Goal: Navigation & Orientation: Find specific page/section

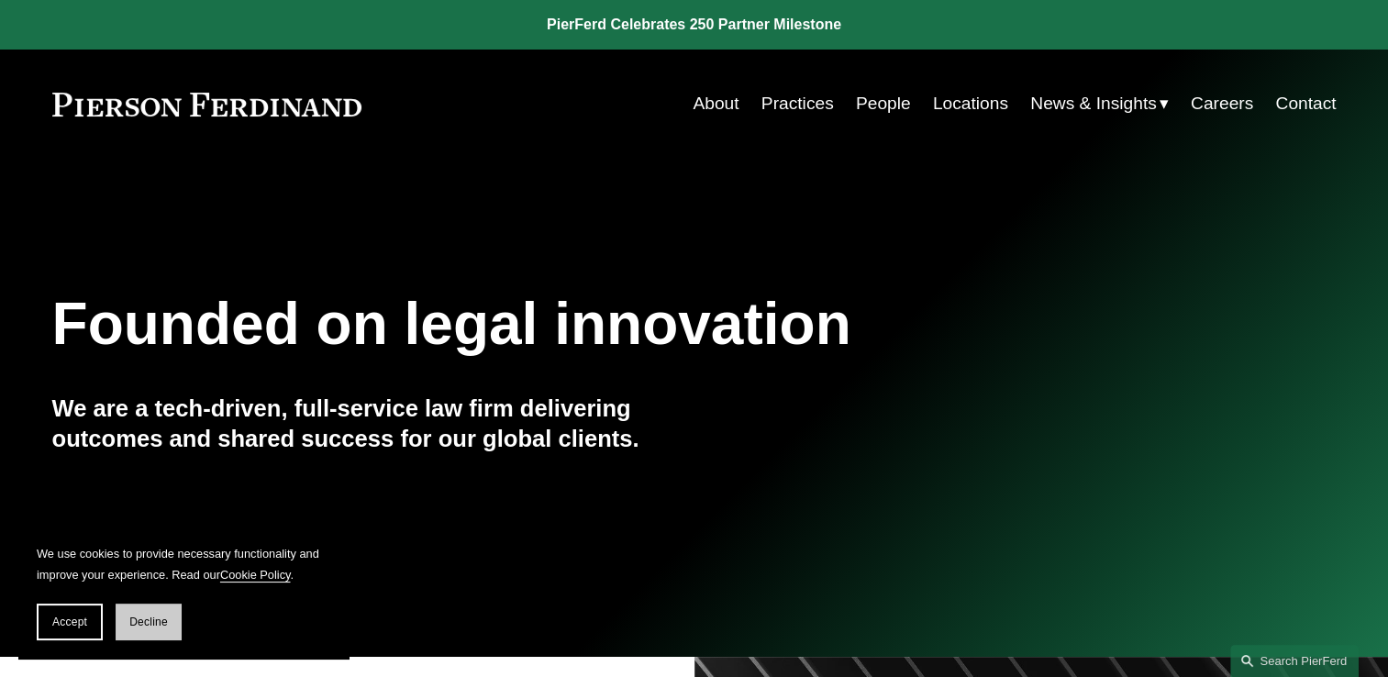
click at [163, 629] on span "Decline" at bounding box center [148, 622] width 39 height 13
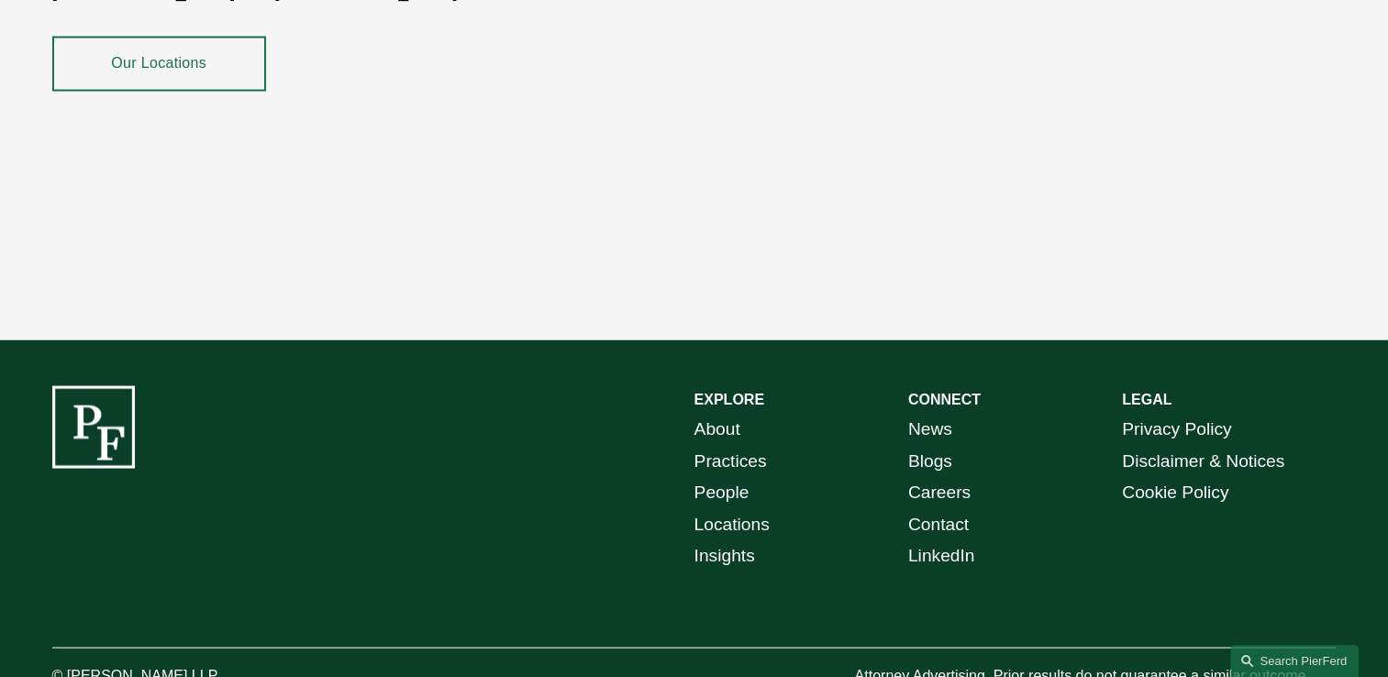
scroll to position [3348, 0]
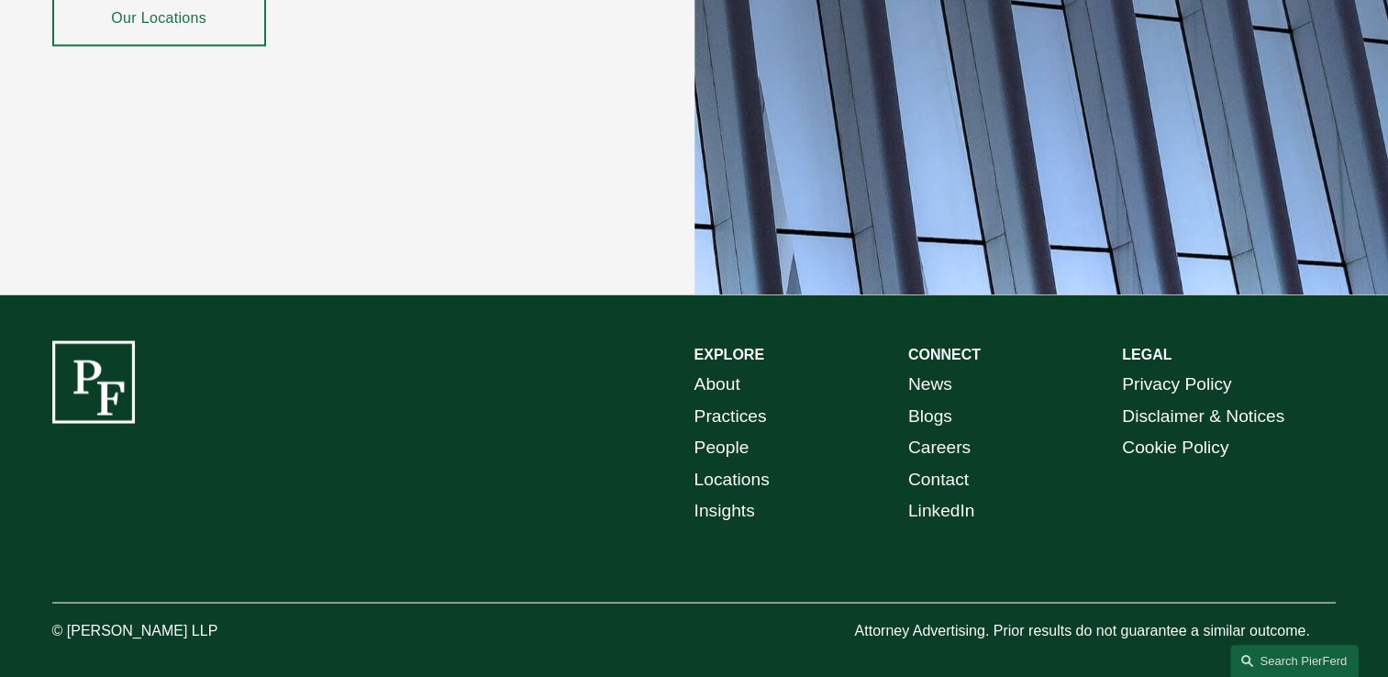
click at [730, 435] on link "People" at bounding box center [722, 447] width 55 height 32
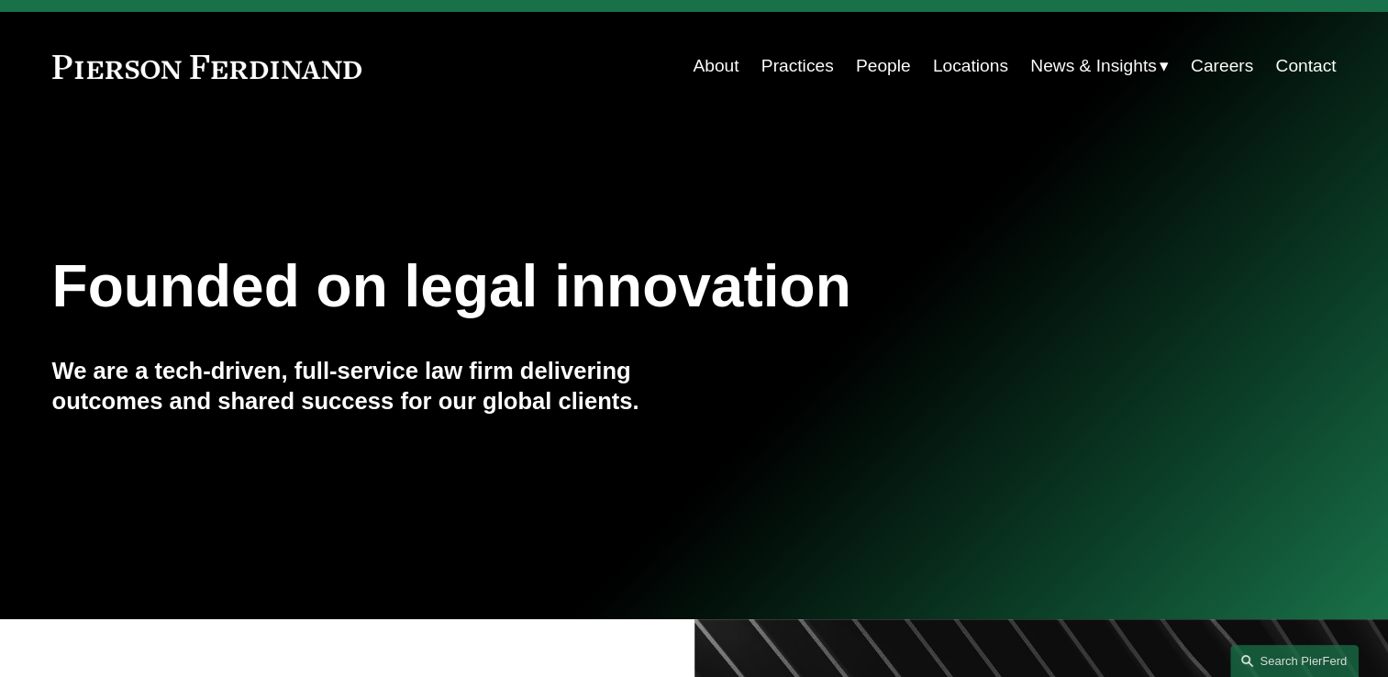
scroll to position [0, 0]
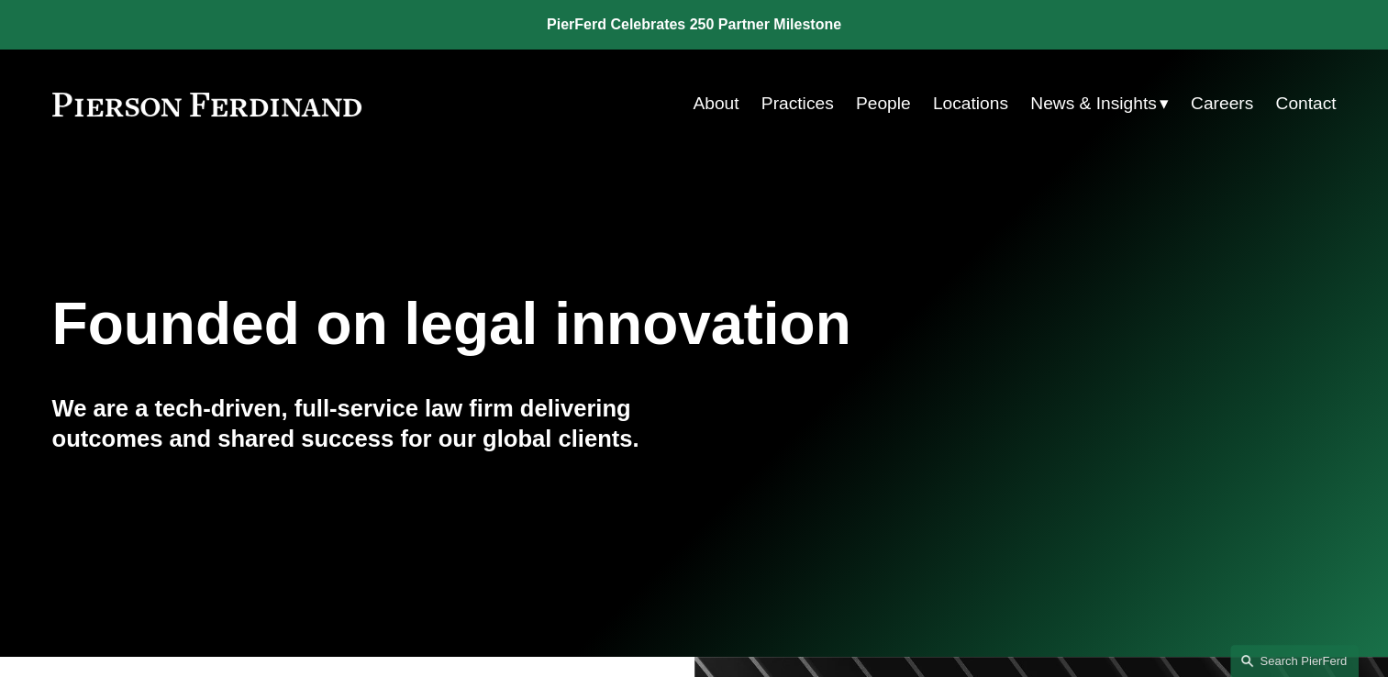
click at [694, 106] on link "About" at bounding box center [716, 103] width 46 height 35
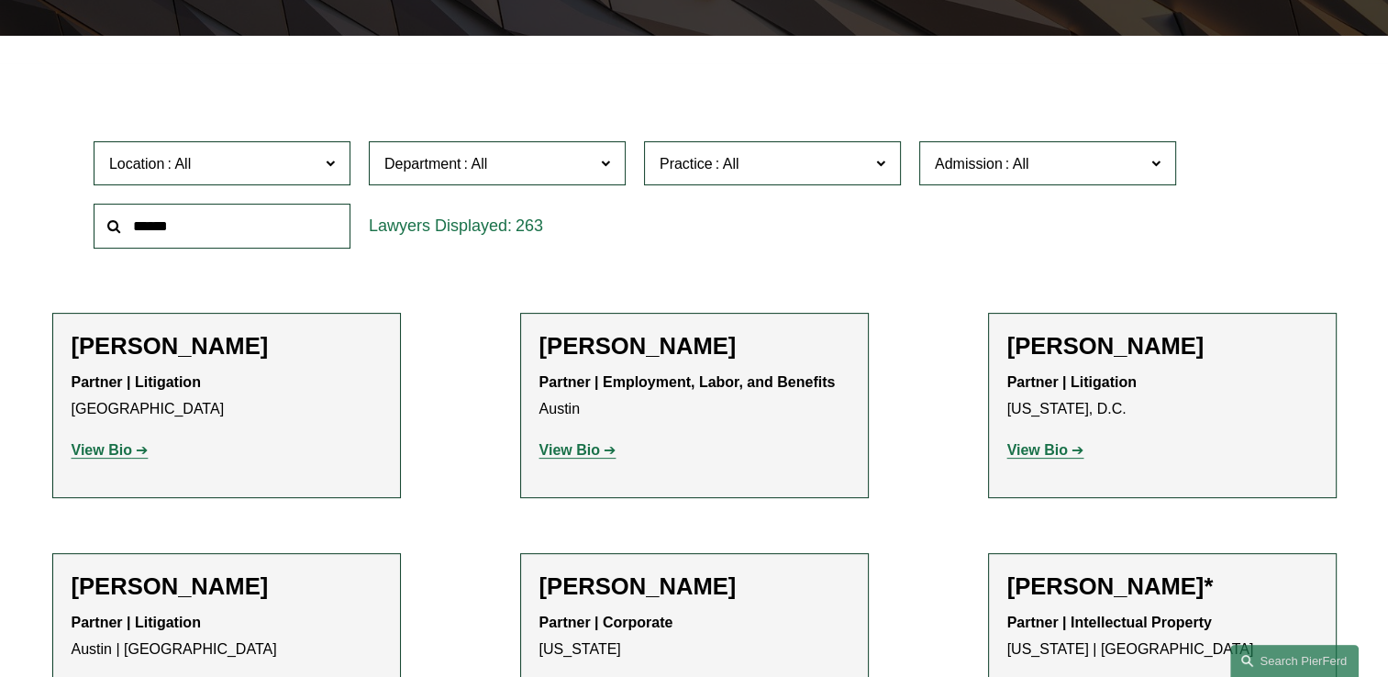
scroll to position [580, 0]
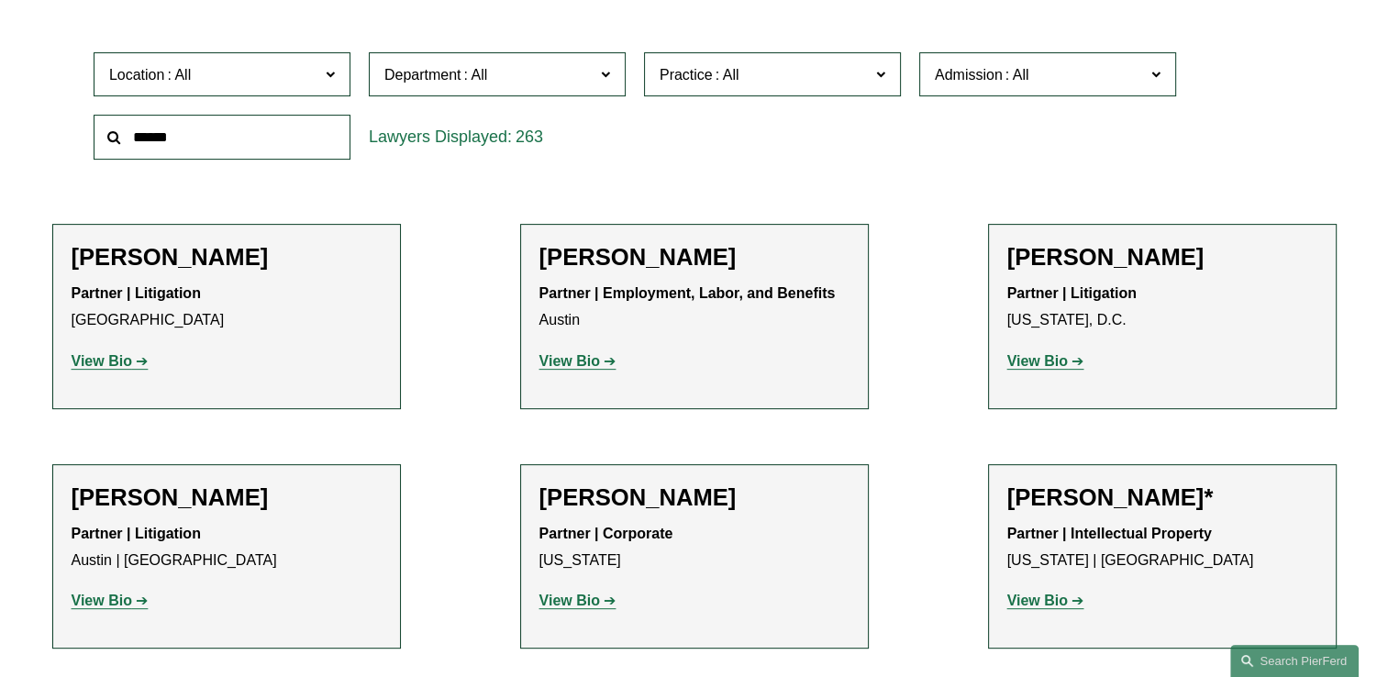
click at [592, 364] on strong "View Bio" at bounding box center [570, 361] width 61 height 16
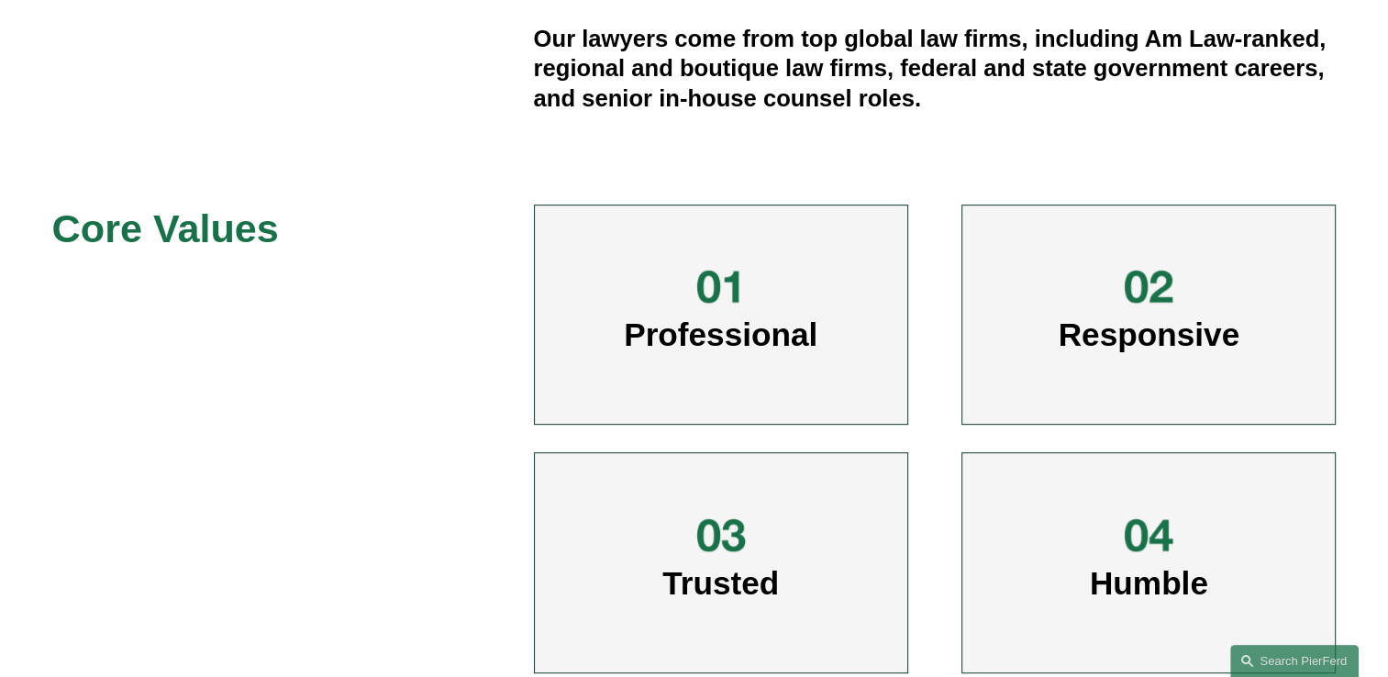
scroll to position [837, 0]
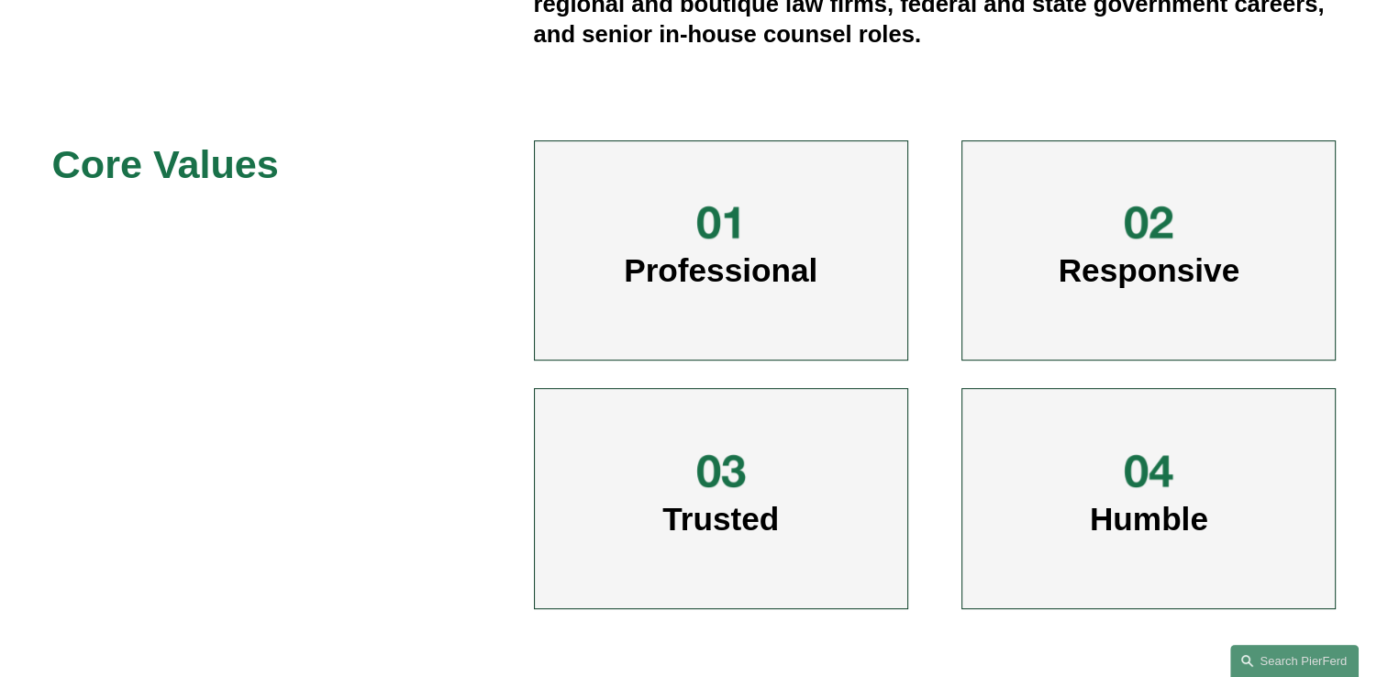
click at [1153, 262] on span "Responsive" at bounding box center [1150, 270] width 182 height 36
click at [1127, 240] on div at bounding box center [1148, 222] width 55 height 55
click at [1133, 214] on div at bounding box center [1148, 222] width 55 height 55
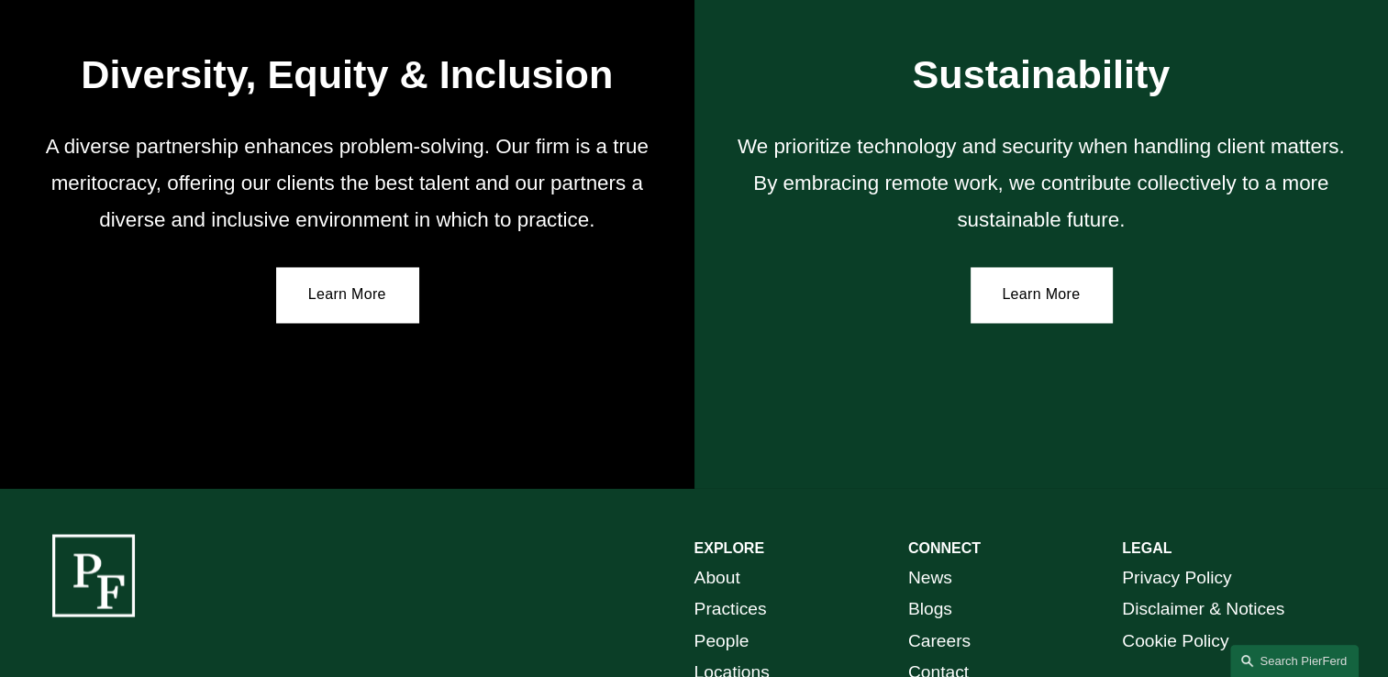
scroll to position [3139, 0]
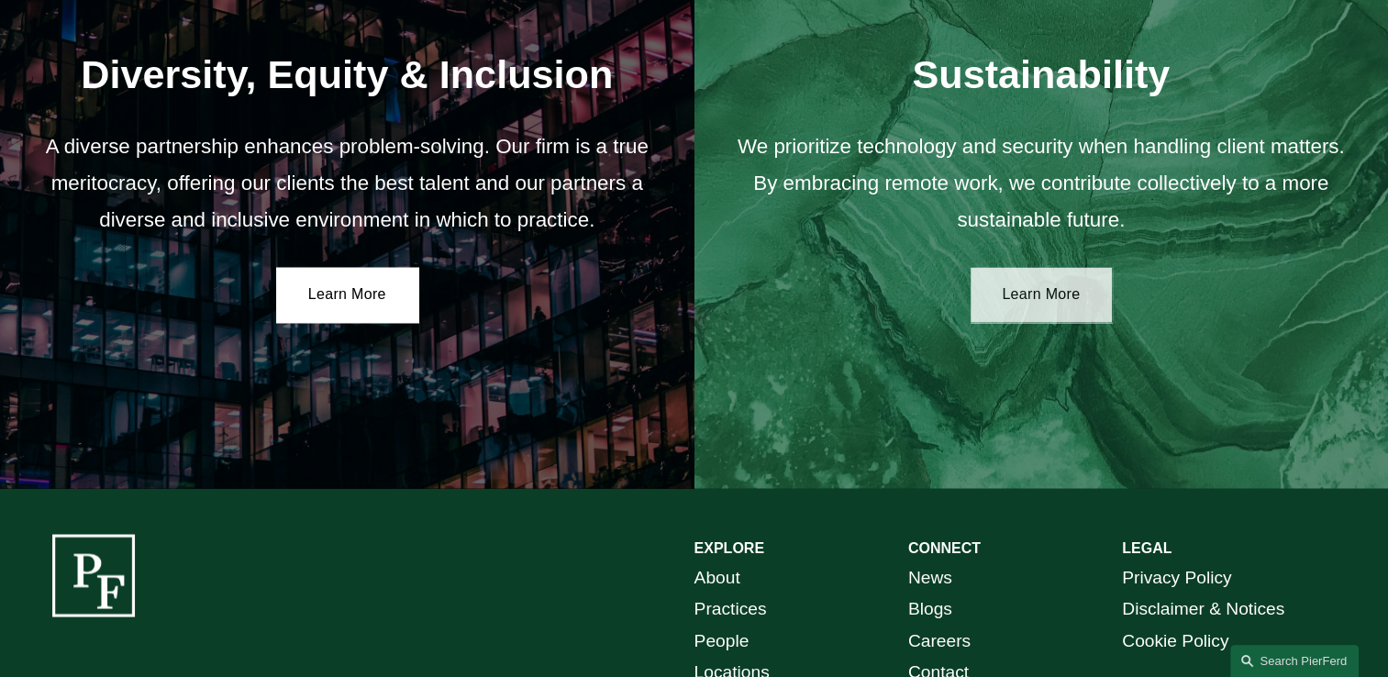
click at [1068, 292] on link "Learn More" at bounding box center [1042, 294] width 142 height 55
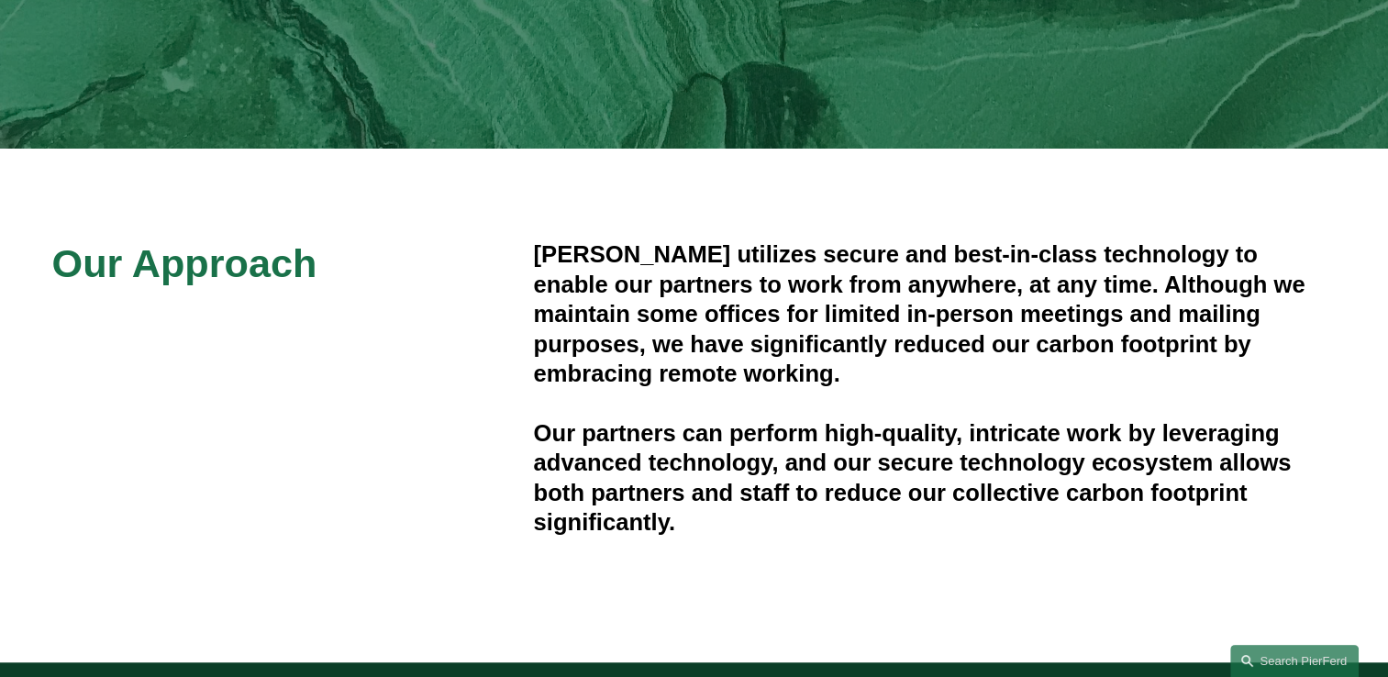
scroll to position [374, 0]
